Goal: Task Accomplishment & Management: Manage account settings

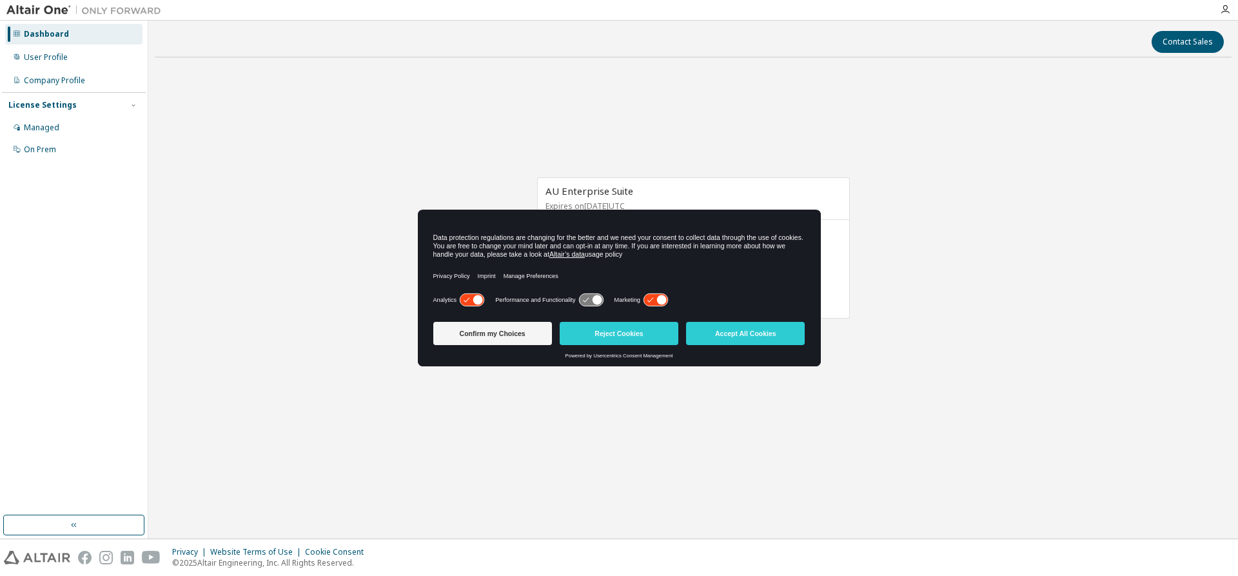
click at [656, 301] on icon at bounding box center [655, 300] width 24 height 12
click at [507, 335] on button "Confirm my Choices" at bounding box center [492, 333] width 119 height 23
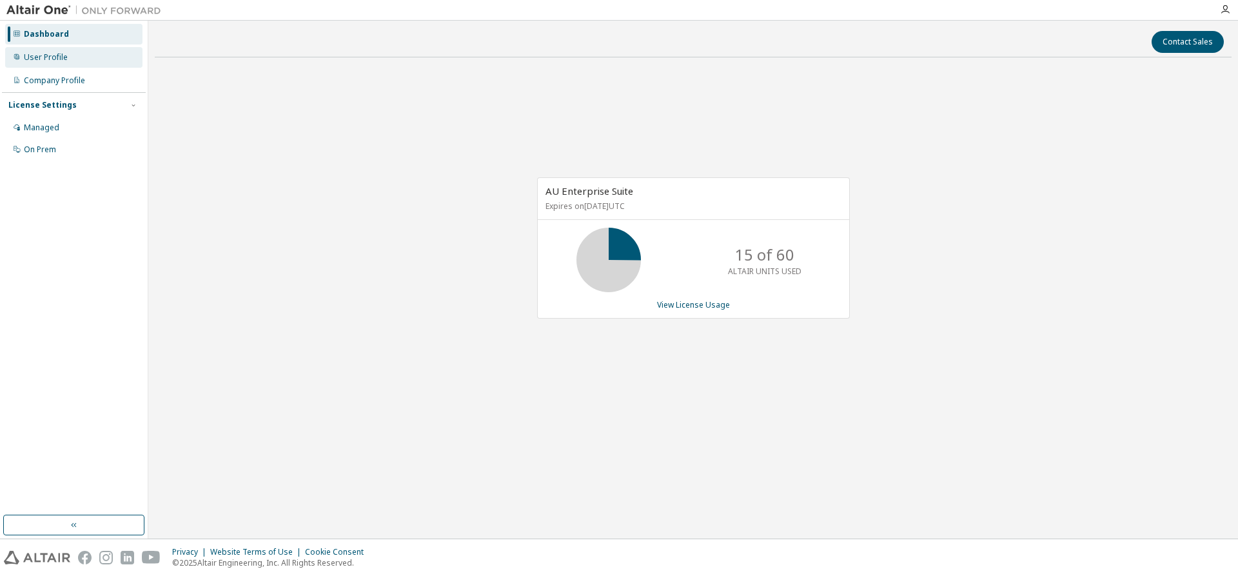
click at [58, 57] on div "User Profile" at bounding box center [46, 57] width 44 height 10
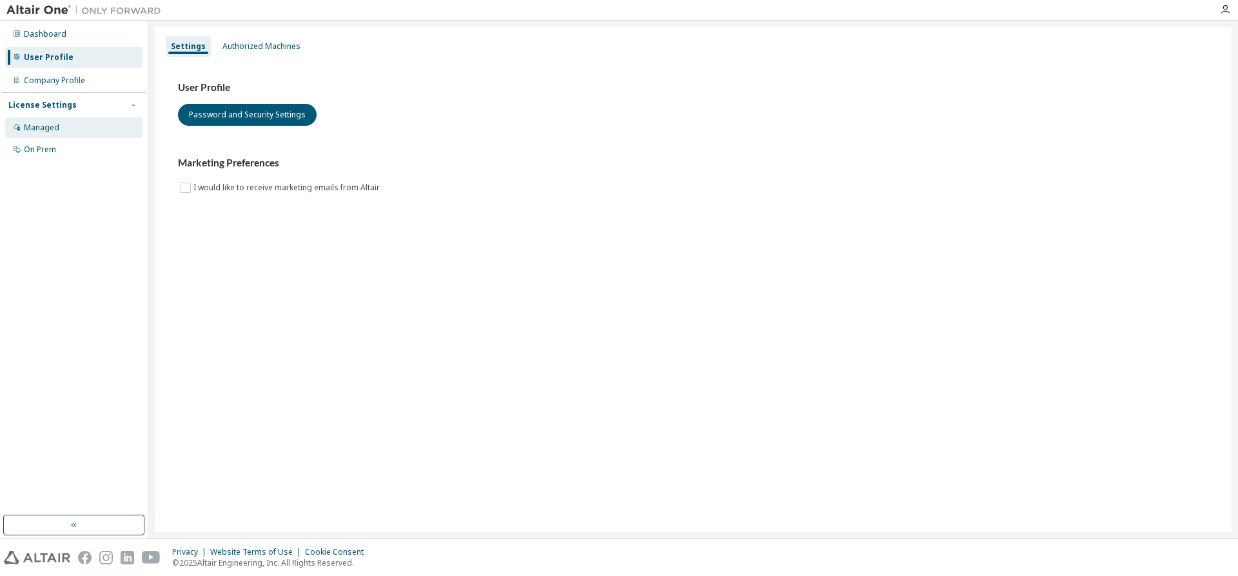
click at [77, 124] on div "Managed" at bounding box center [73, 127] width 137 height 21
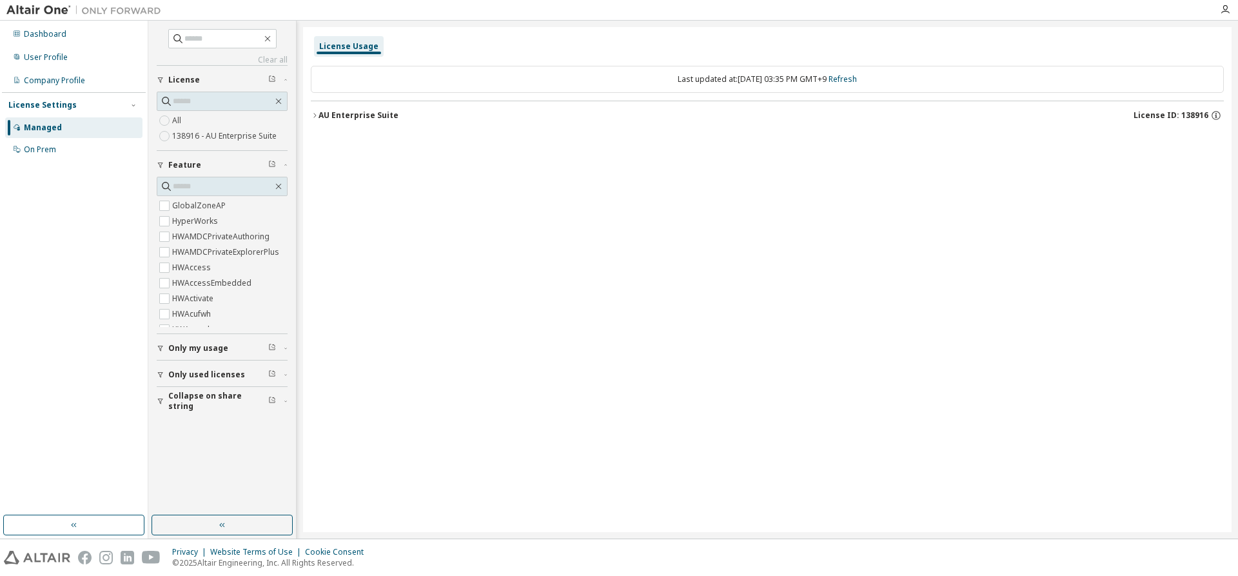
click at [326, 116] on div "AU Enterprise Suite" at bounding box center [358, 115] width 80 height 10
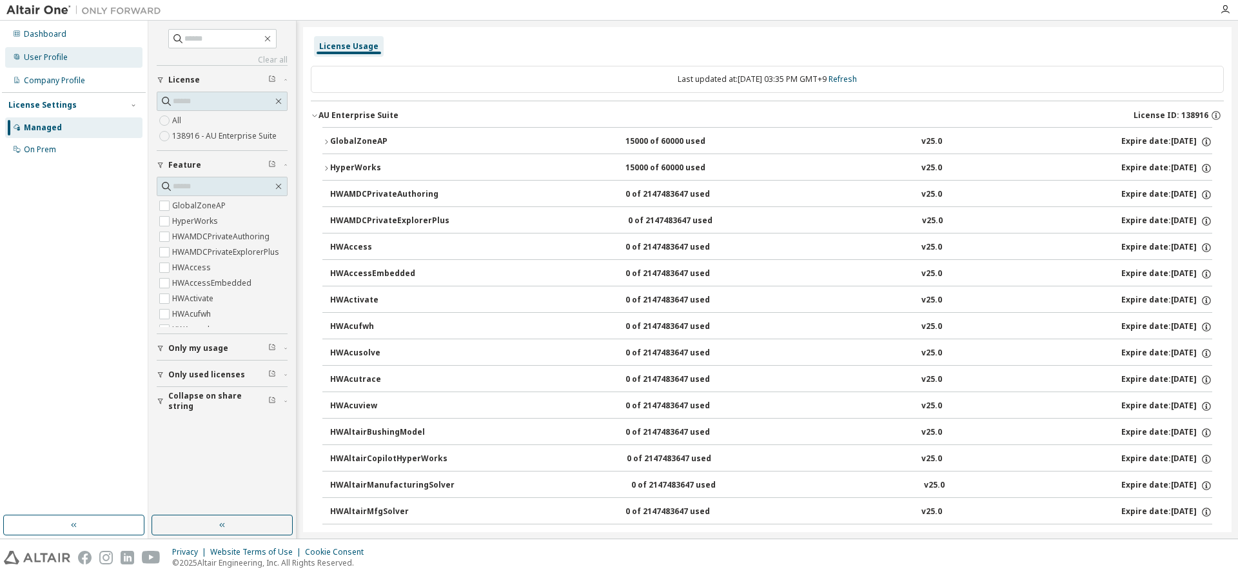
click at [70, 63] on div "User Profile" at bounding box center [73, 57] width 137 height 21
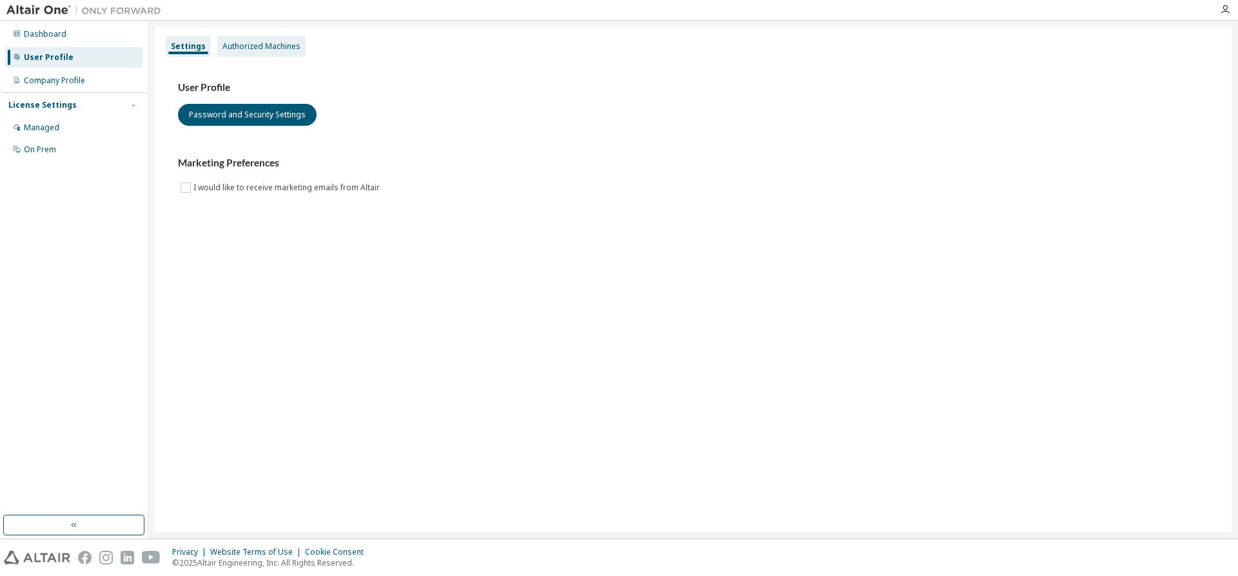
click at [251, 50] on div "Authorized Machines" at bounding box center [261, 46] width 78 height 10
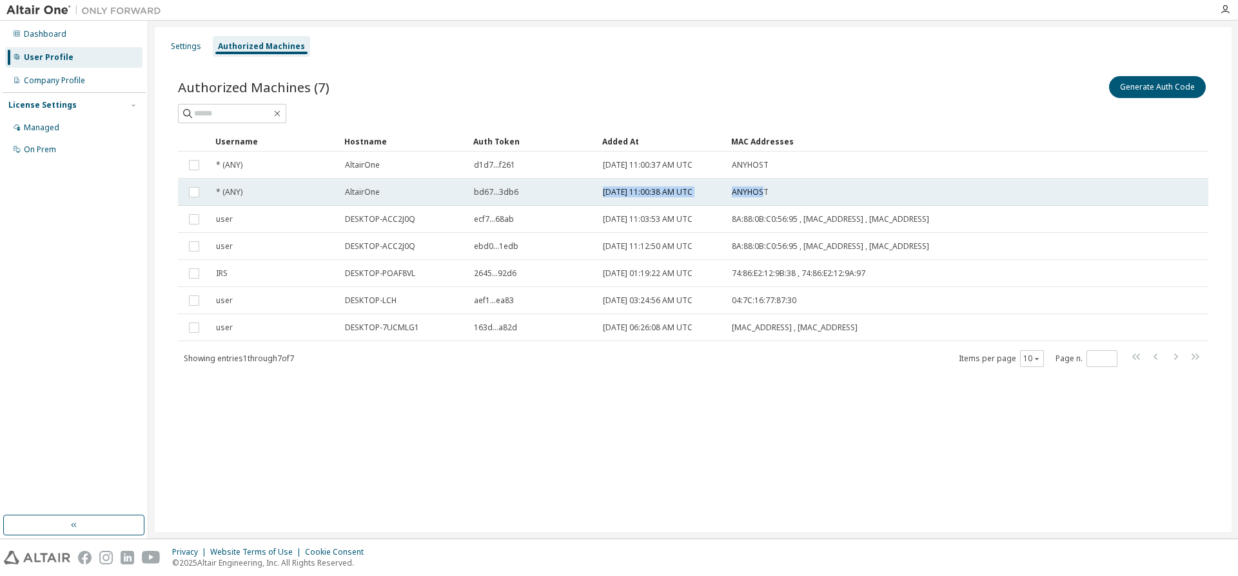
drag, startPoint x: 761, startPoint y: 188, endPoint x: 576, endPoint y: 184, distance: 185.7
click at [576, 184] on tr "* (ANY) AltairOne bd67...3db6 2025-09-16 11:00:38 AM UTC ANYHOST" at bounding box center [693, 192] width 1030 height 27
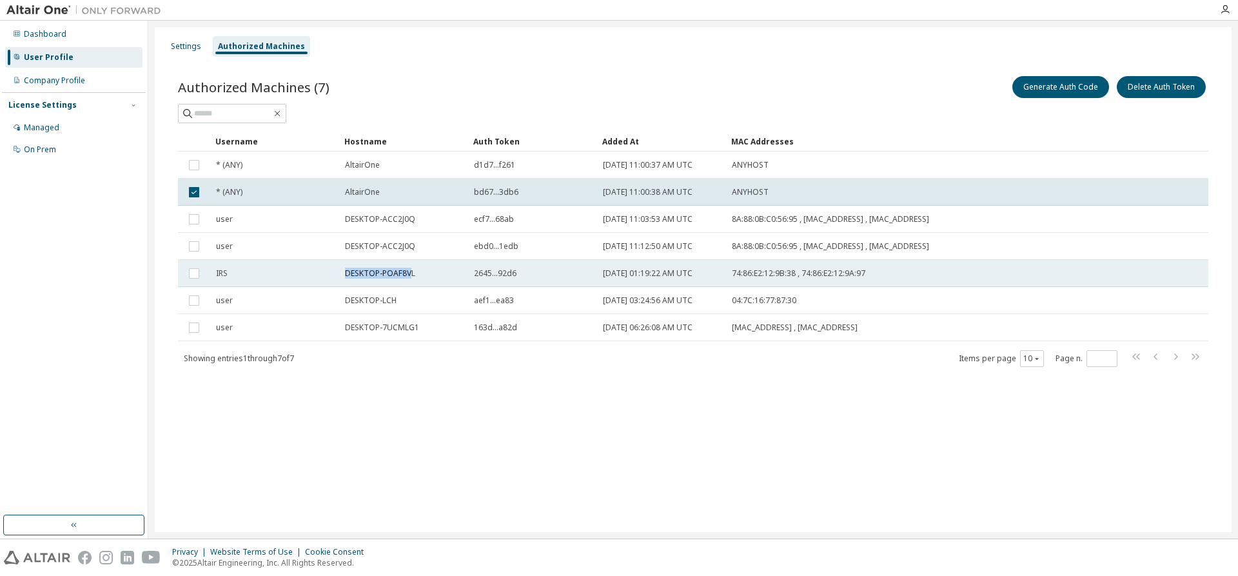
drag, startPoint x: 347, startPoint y: 272, endPoint x: 416, endPoint y: 284, distance: 70.7
click at [416, 284] on td "DESKTOP-POAF8VL" at bounding box center [403, 273] width 129 height 27
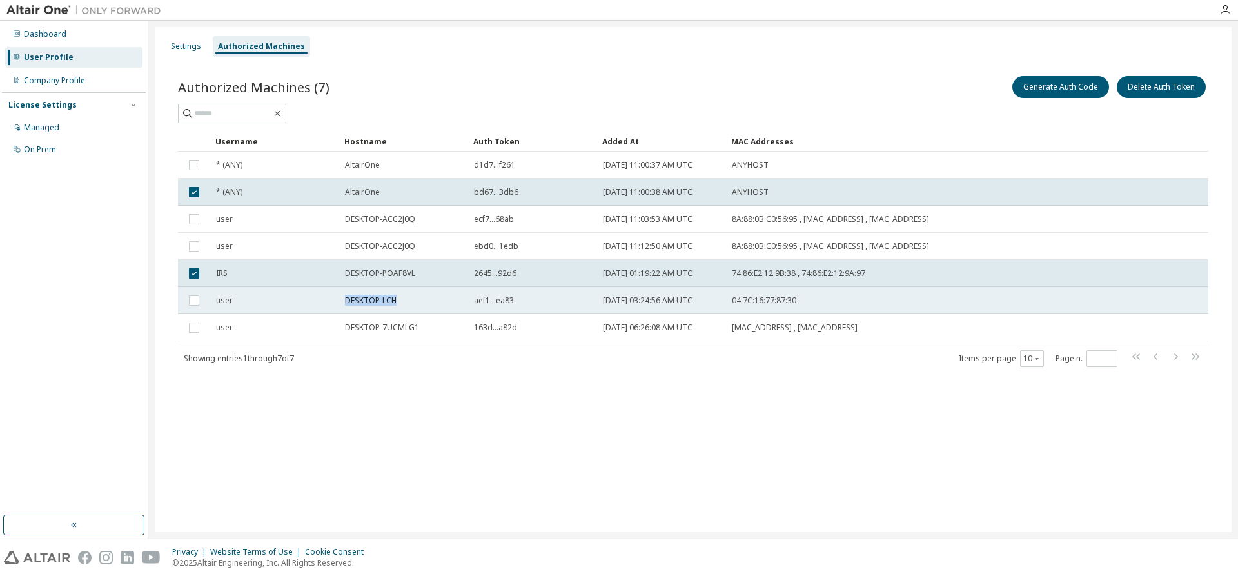
drag, startPoint x: 393, startPoint y: 301, endPoint x: 338, endPoint y: 302, distance: 54.8
click at [338, 302] on tr "user DESKTOP-LCH aef1...ea83 2025-09-18 03:24:56 AM UTC 04:7C:16:77:87:30" at bounding box center [693, 300] width 1030 height 27
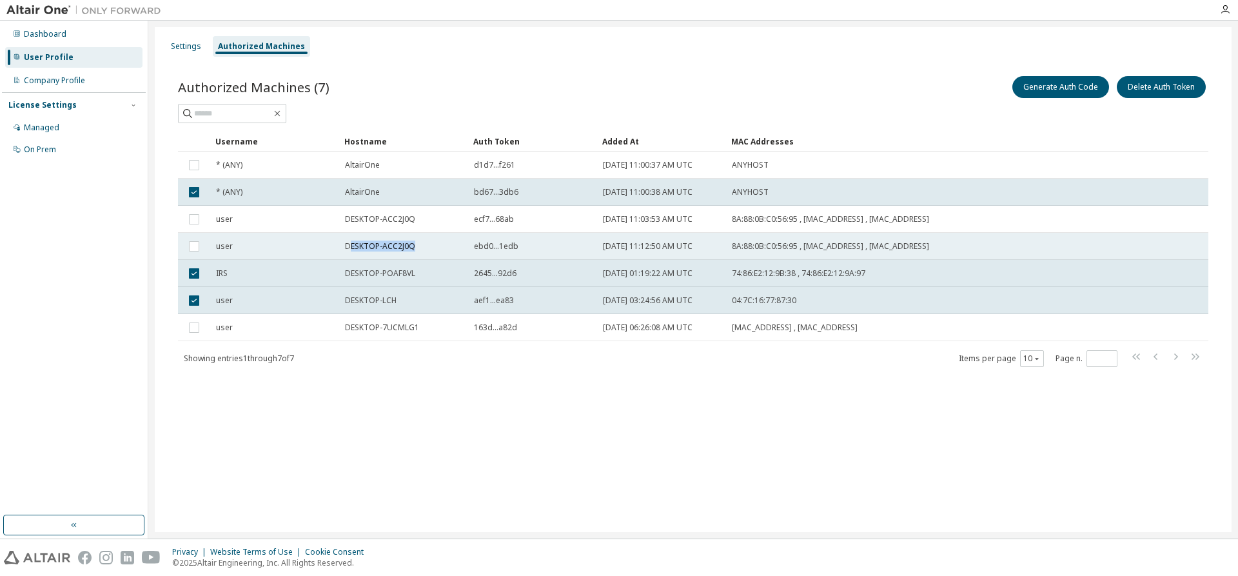
drag, startPoint x: 350, startPoint y: 248, endPoint x: 427, endPoint y: 248, distance: 76.7
click at [427, 248] on div "DESKTOP-ACC2J0Q" at bounding box center [403, 246] width 117 height 10
click at [442, 246] on div "DESKTOP-ACC2J0Q" at bounding box center [403, 246] width 117 height 10
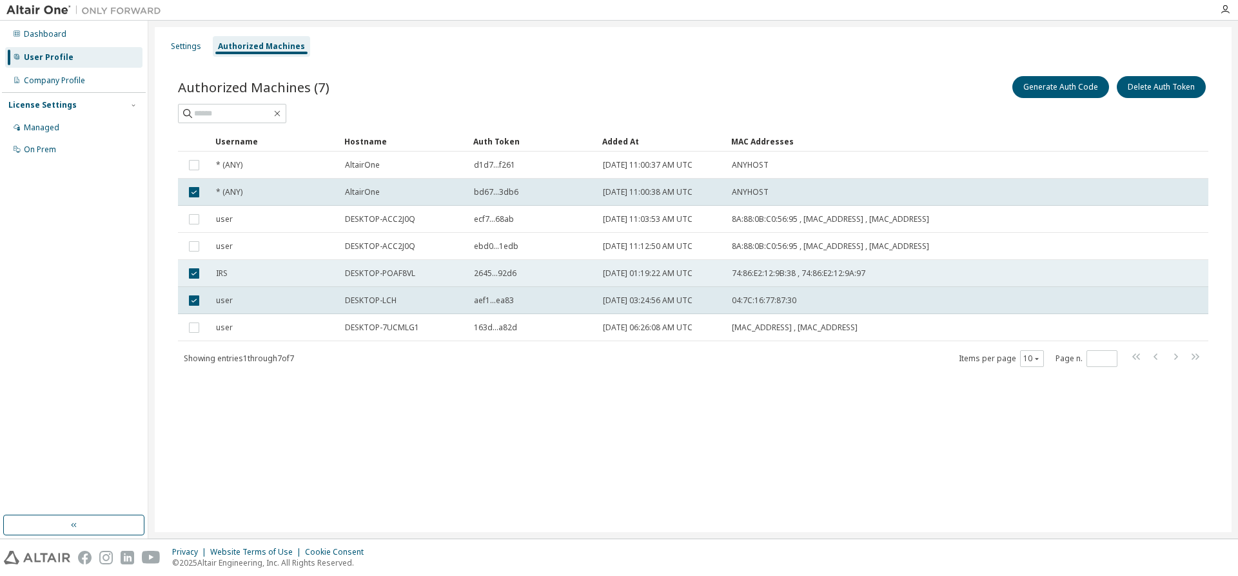
click at [411, 278] on td "DESKTOP-POAF8VL" at bounding box center [403, 273] width 129 height 27
click at [404, 274] on span "DESKTOP-POAF8VL" at bounding box center [380, 273] width 70 height 10
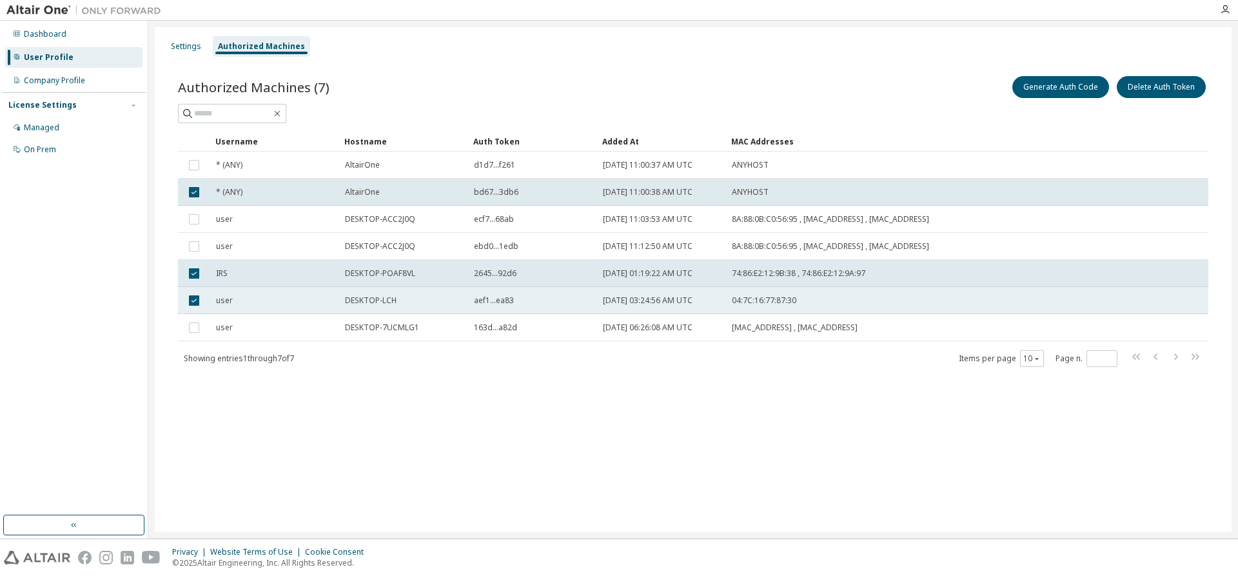
click at [377, 292] on td "DESKTOP-LCH" at bounding box center [403, 300] width 129 height 27
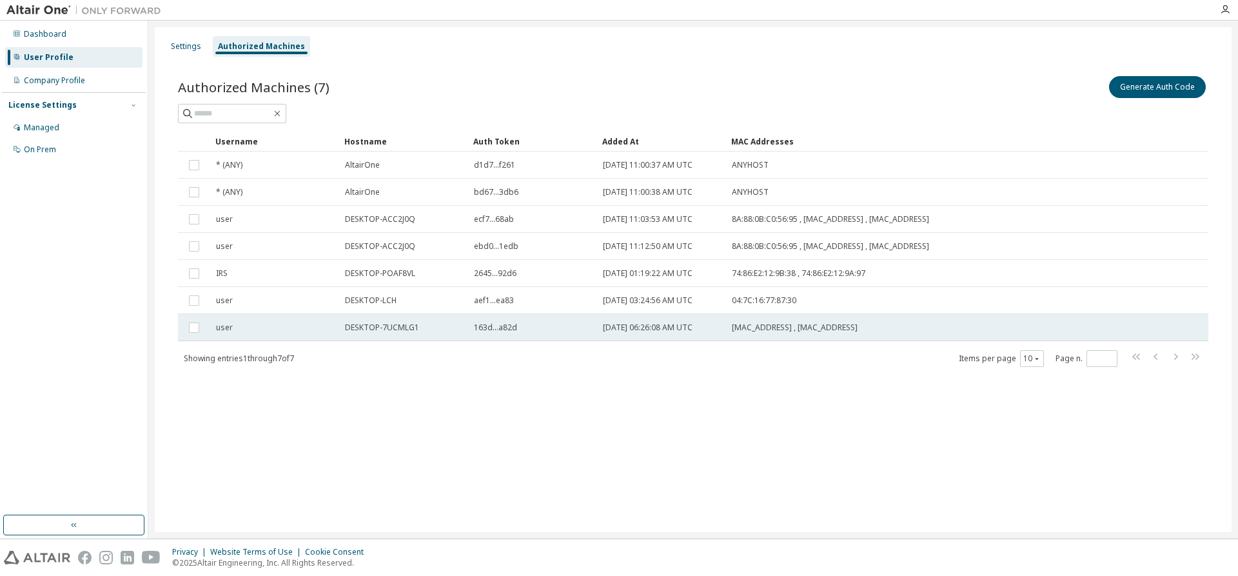
drag, startPoint x: 480, startPoint y: 329, endPoint x: 694, endPoint y: 331, distance: 213.4
click at [694, 331] on tr "user DESKTOP-7UCMLG1 163d...a82d 2025-10-14 06:26:08 AM UTC 58:86:94:F0:80:1F ,…" at bounding box center [693, 327] width 1030 height 27
drag, startPoint x: 647, startPoint y: 327, endPoint x: 707, endPoint y: 329, distance: 59.3
click at [707, 329] on div "2025-10-14 06:26:08 AM UTC" at bounding box center [661, 327] width 117 height 10
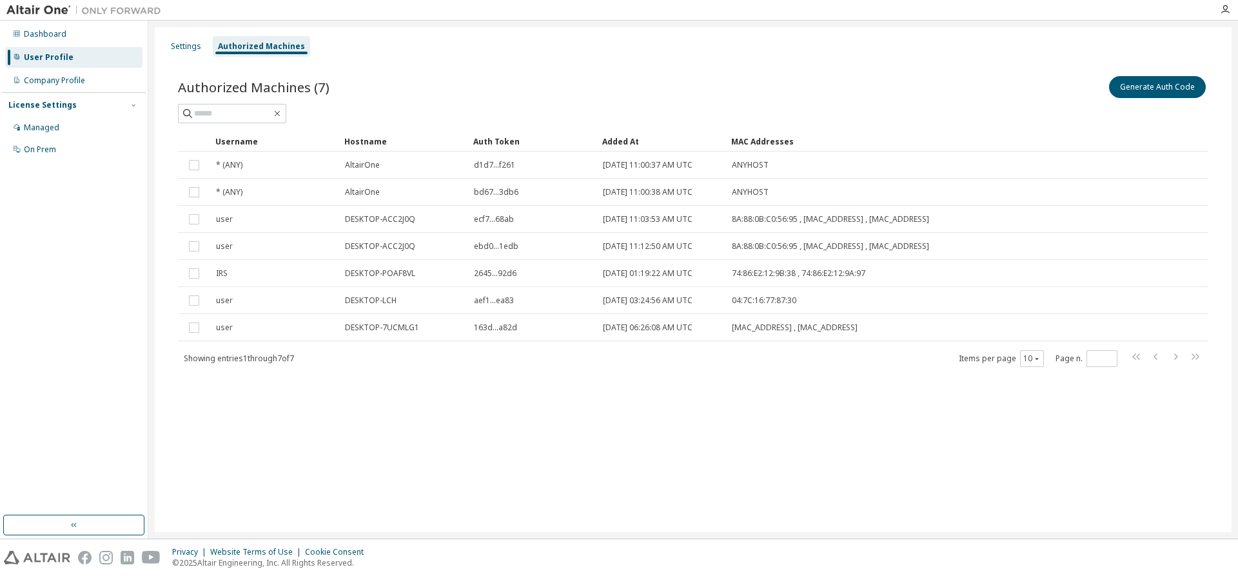
click at [697, 403] on div "Settings Authorized Machines Authorized Machines (7) Generate Auth Code Clear L…" at bounding box center [693, 279] width 1077 height 505
drag, startPoint x: 968, startPoint y: 418, endPoint x: 1092, endPoint y: 4, distance: 432.2
click at [968, 418] on div "Settings Authorized Machines Authorized Machines (7) Generate Auth Code Clear L…" at bounding box center [693, 279] width 1077 height 505
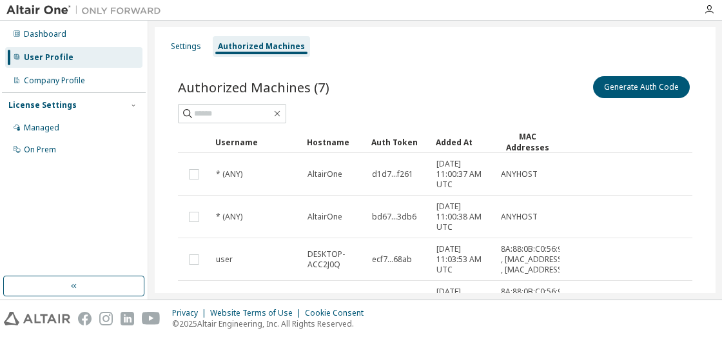
click at [435, 73] on div "Generate Auth Code" at bounding box center [563, 86] width 257 height 27
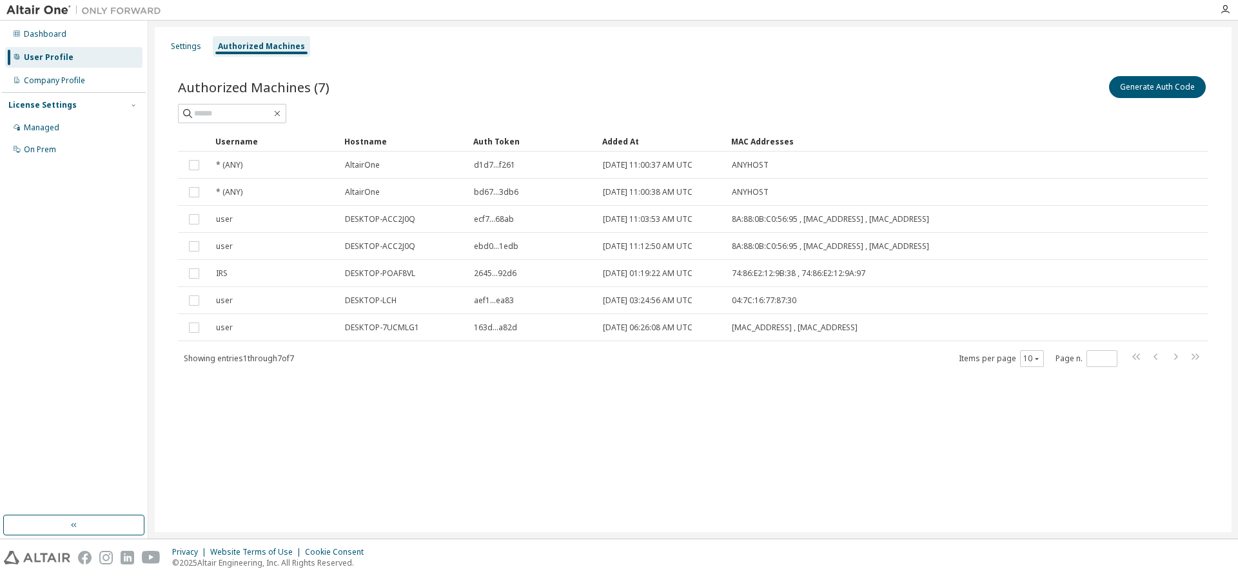
click at [585, 447] on div "Settings Authorized Machines Authorized Machines (7) Generate Auth Code Clear L…" at bounding box center [693, 279] width 1077 height 505
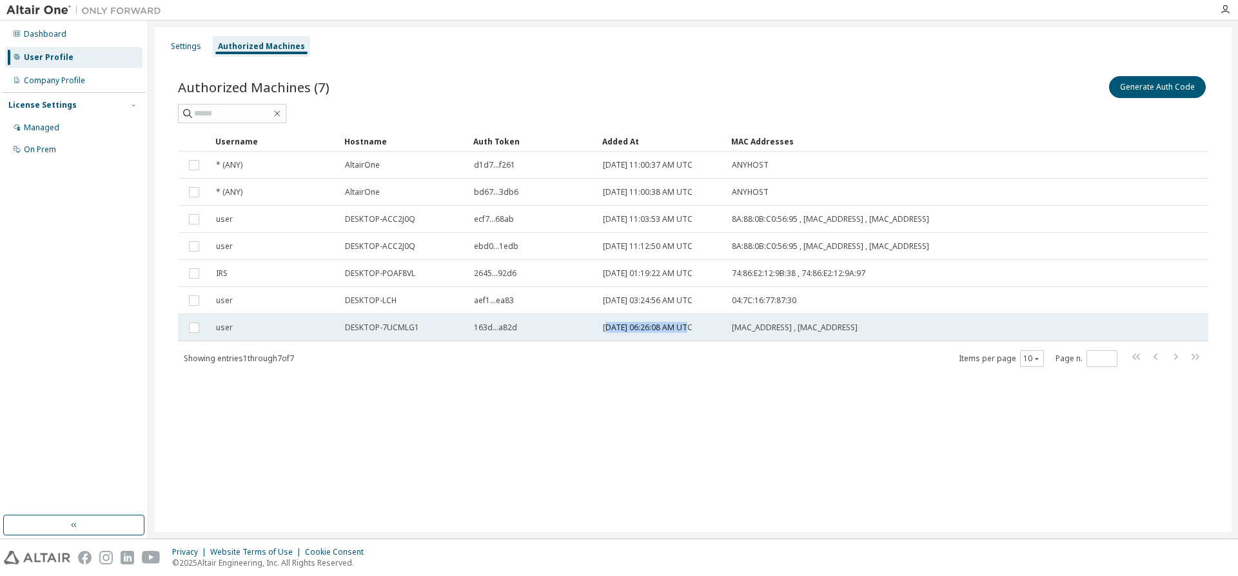
drag, startPoint x: 605, startPoint y: 329, endPoint x: 683, endPoint y: 332, distance: 78.1
click at [683, 332] on span "2025-10-14 06:26:08 AM UTC" at bounding box center [648, 327] width 90 height 10
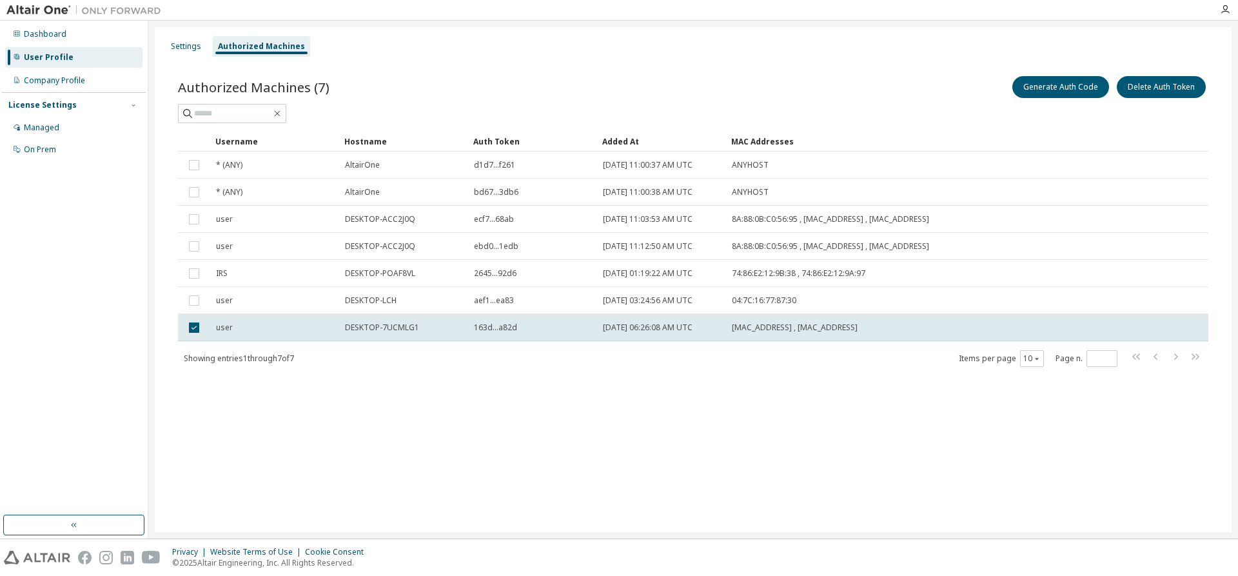
click at [717, 400] on div "Authorized Machines (7) Generate Auth Code Delete Auth Token Clear Load Save Sa…" at bounding box center [692, 229] width 1061 height 343
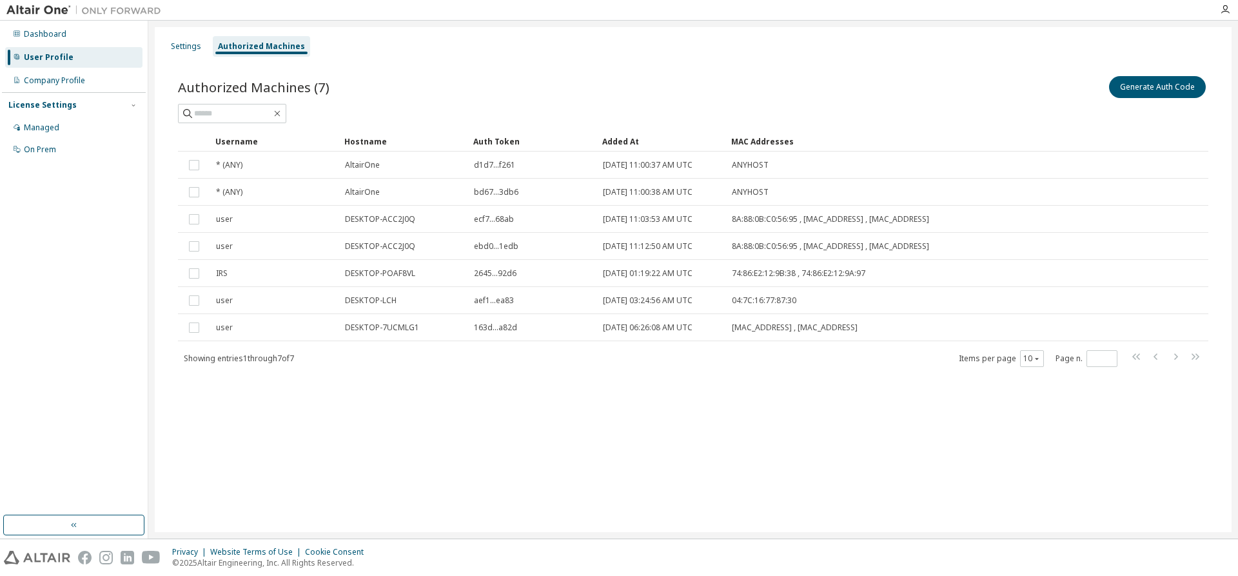
click at [614, 455] on div "Settings Authorized Machines Authorized Machines (7) Generate Auth Code Clear L…" at bounding box center [693, 279] width 1077 height 505
